Goal: Task Accomplishment & Management: Complete application form

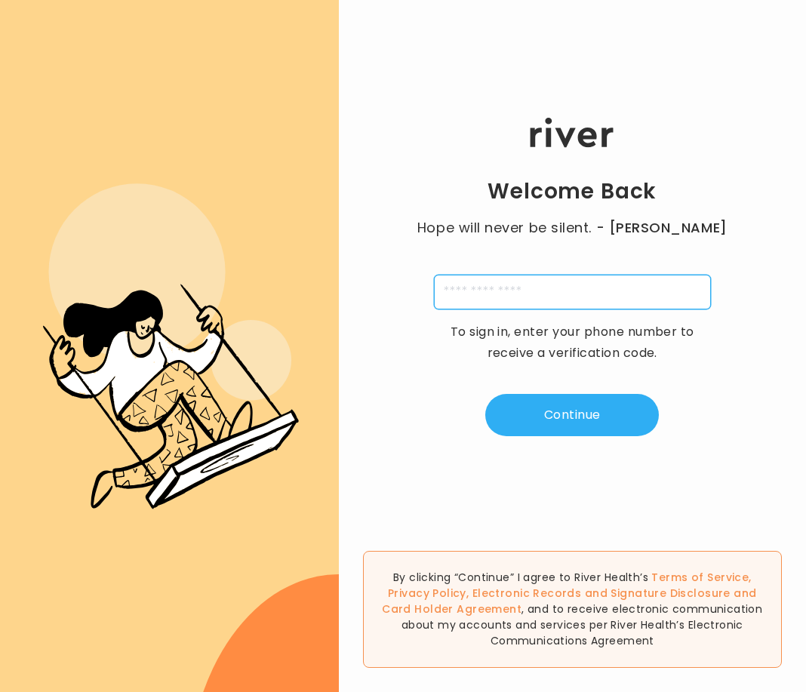
click at [472, 291] on input "tel" at bounding box center [572, 292] width 277 height 35
type input "**********"
type input "*"
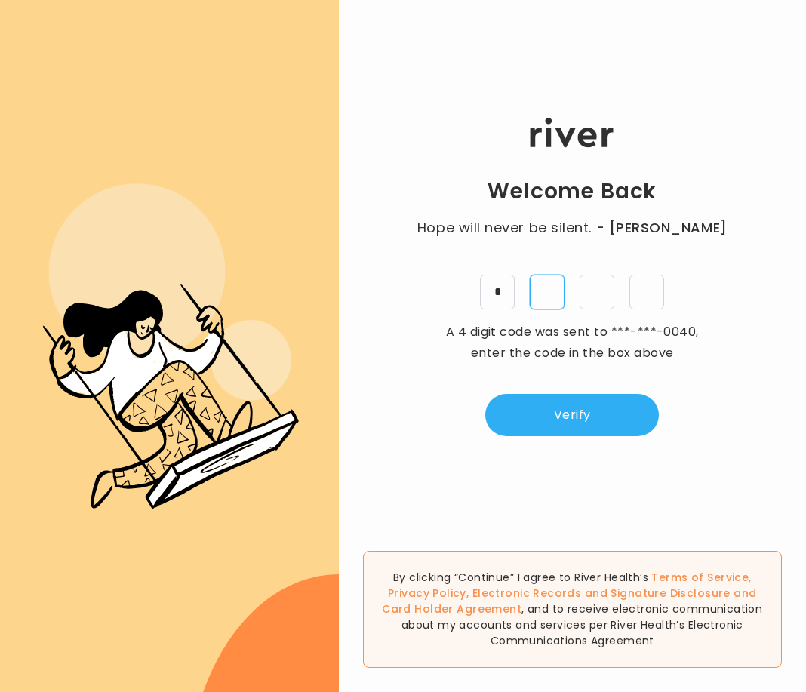
type input "*"
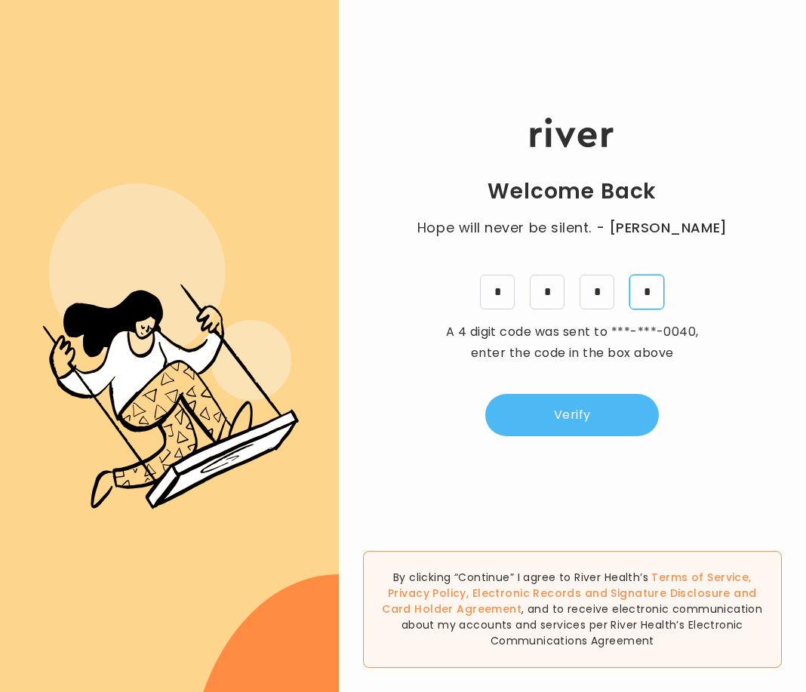
type input "*"
click at [590, 414] on button "Verify" at bounding box center [572, 415] width 174 height 42
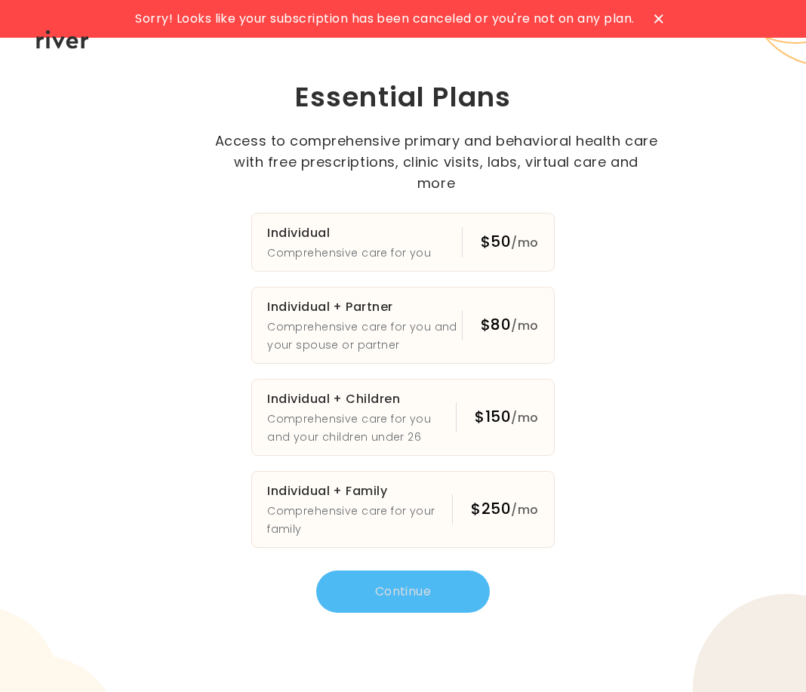
click at [661, 19] on icon at bounding box center [659, 18] width 8 height 8
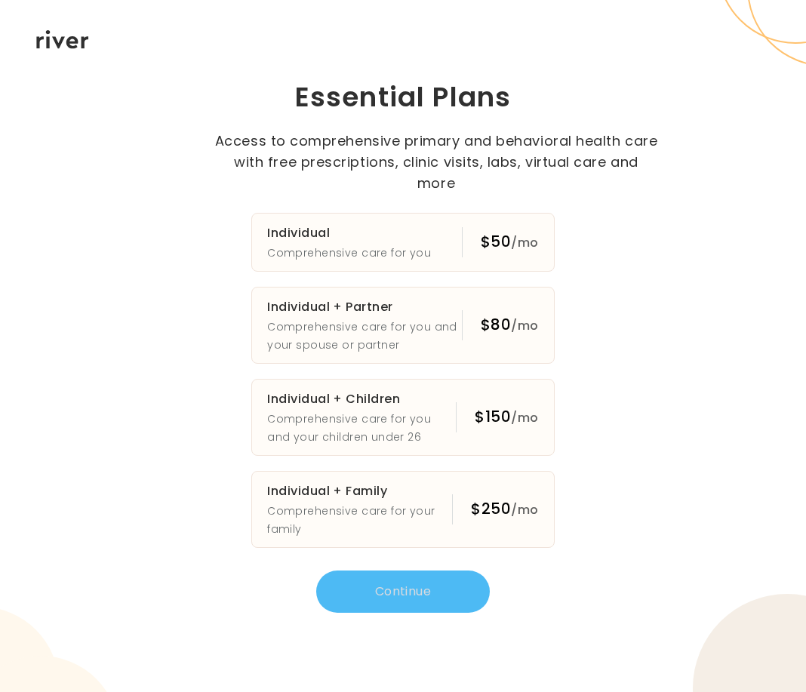
click at [39, 47] on icon at bounding box center [62, 39] width 53 height 19
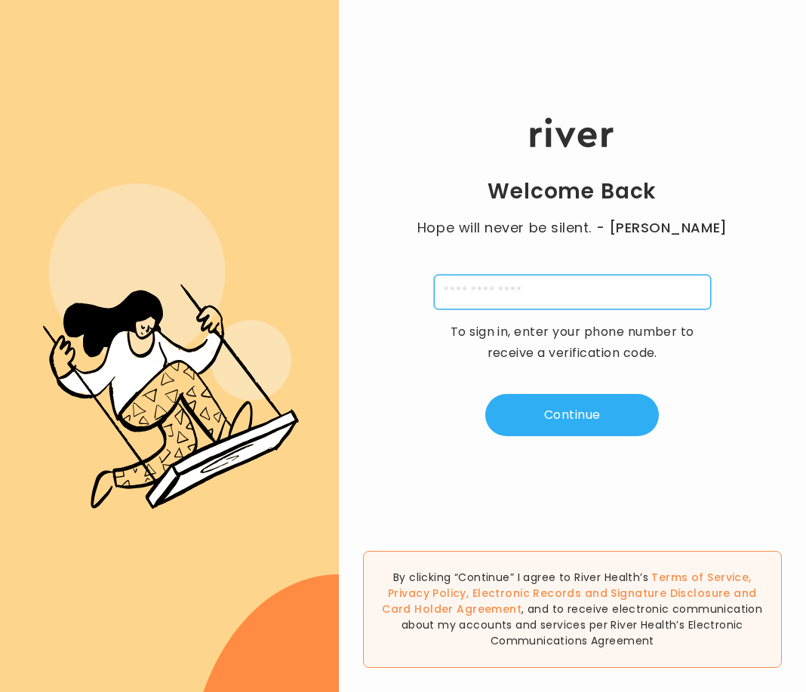
click at [482, 292] on input "tel" at bounding box center [572, 292] width 277 height 35
